Goal: Navigation & Orientation: Find specific page/section

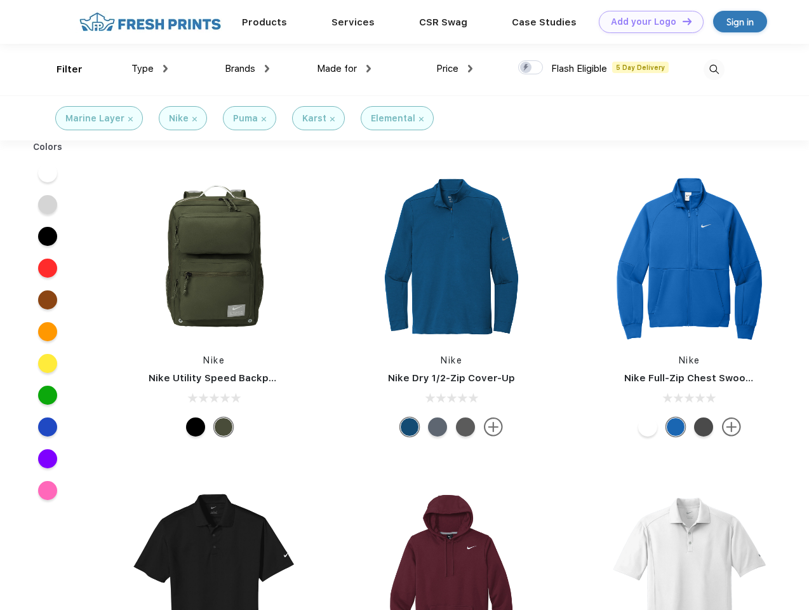
scroll to position [1, 0]
click at [646, 22] on link "Add your Logo Design Tool" at bounding box center [651, 22] width 105 height 22
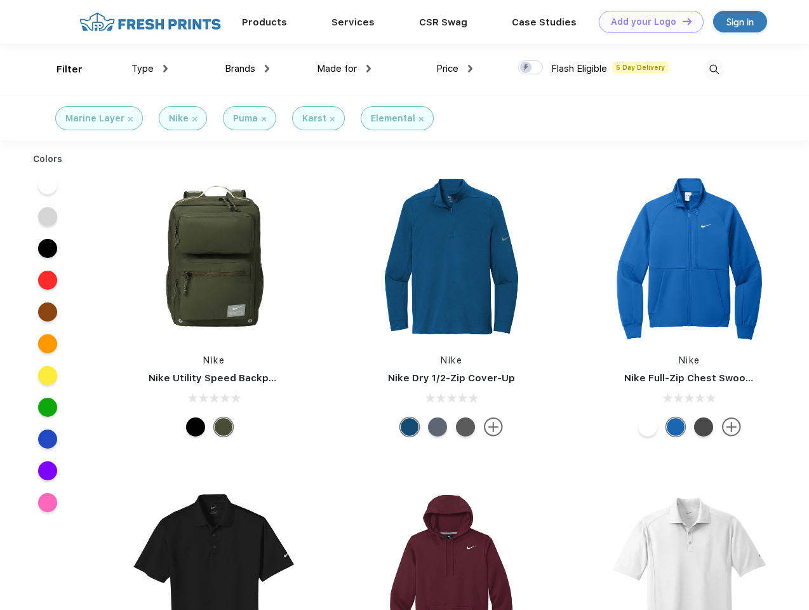
click at [61, 69] on div "Filter" at bounding box center [70, 69] width 26 height 15
click at [150, 69] on span "Type" at bounding box center [142, 68] width 22 height 11
click at [247, 69] on span "Brands" at bounding box center [240, 68] width 30 height 11
click at [344, 69] on span "Made for" at bounding box center [337, 68] width 40 height 11
click at [455, 69] on span "Price" at bounding box center [447, 68] width 22 height 11
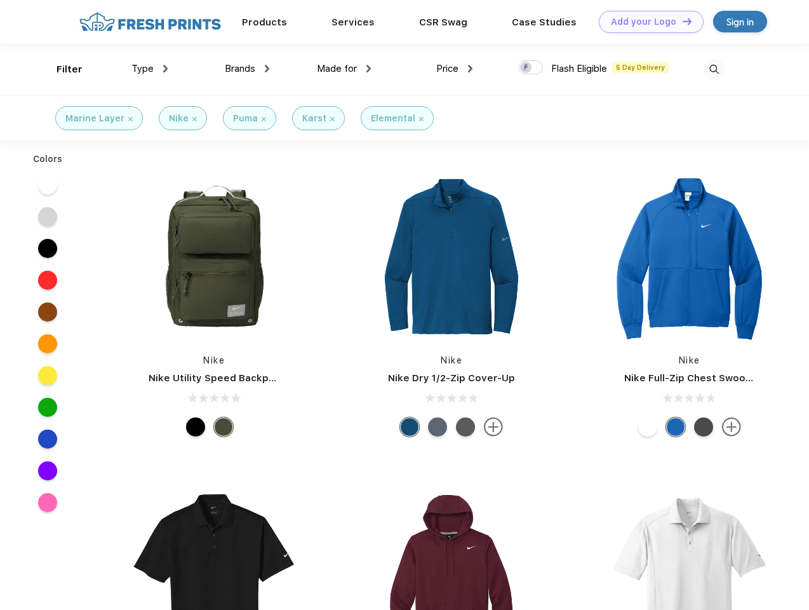
click at [531, 68] on div at bounding box center [530, 67] width 25 height 14
click at [526, 68] on input "checkbox" at bounding box center [522, 64] width 8 height 8
checkbox input "true"
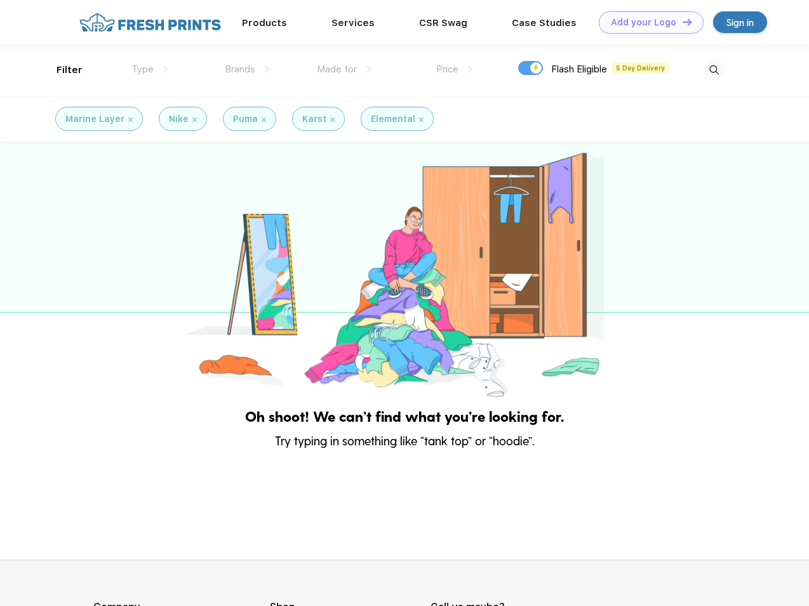
click at [714, 69] on img at bounding box center [714, 70] width 21 height 21
click at [48, 173] on div at bounding box center [404, 270] width 809 height 259
